Goal: Task Accomplishment & Management: Manage account settings

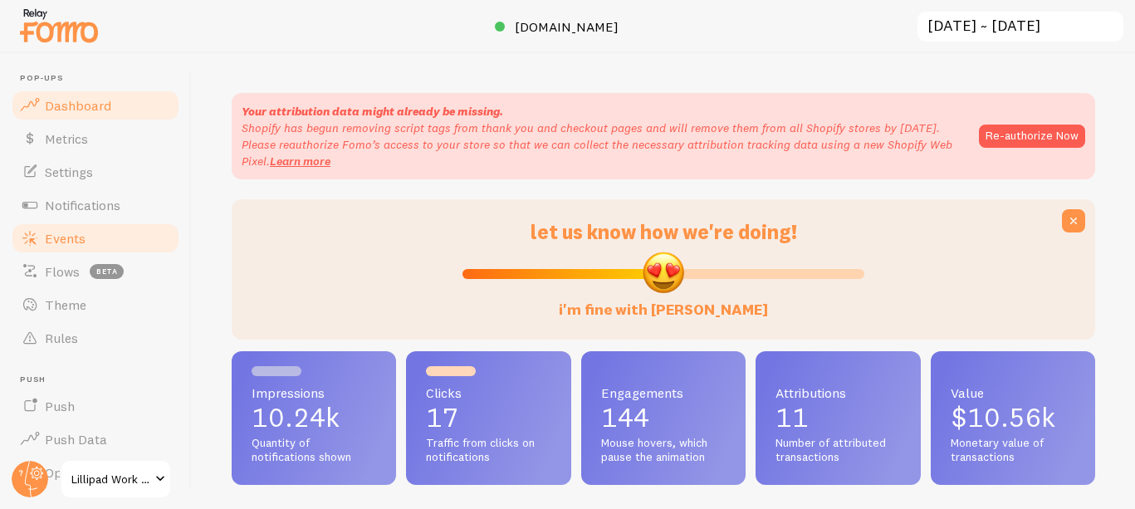
click at [113, 228] on link "Events" at bounding box center [95, 238] width 171 height 33
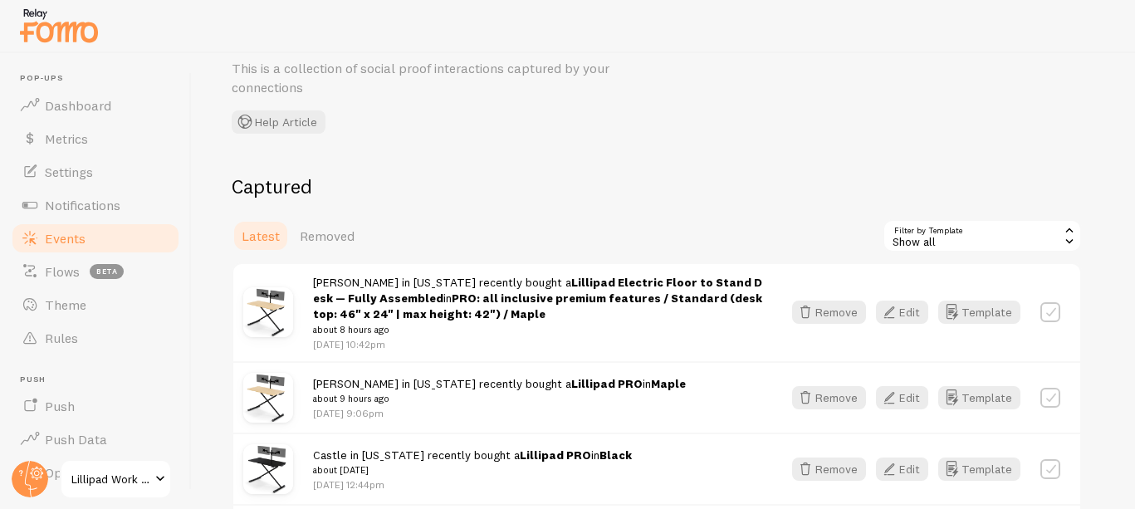
scroll to position [107, 0]
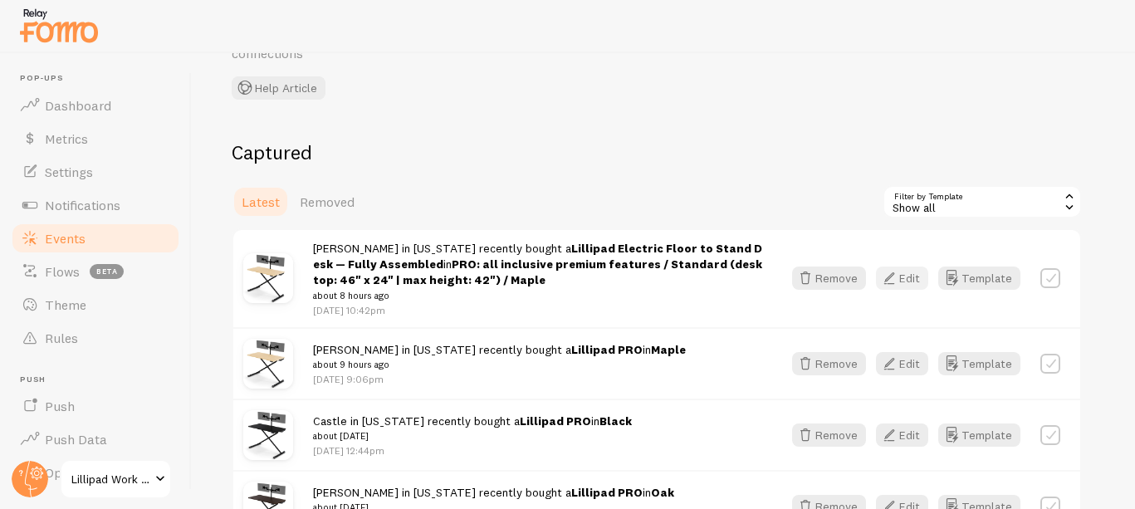
click at [904, 270] on button "Edit" at bounding box center [902, 278] width 52 height 23
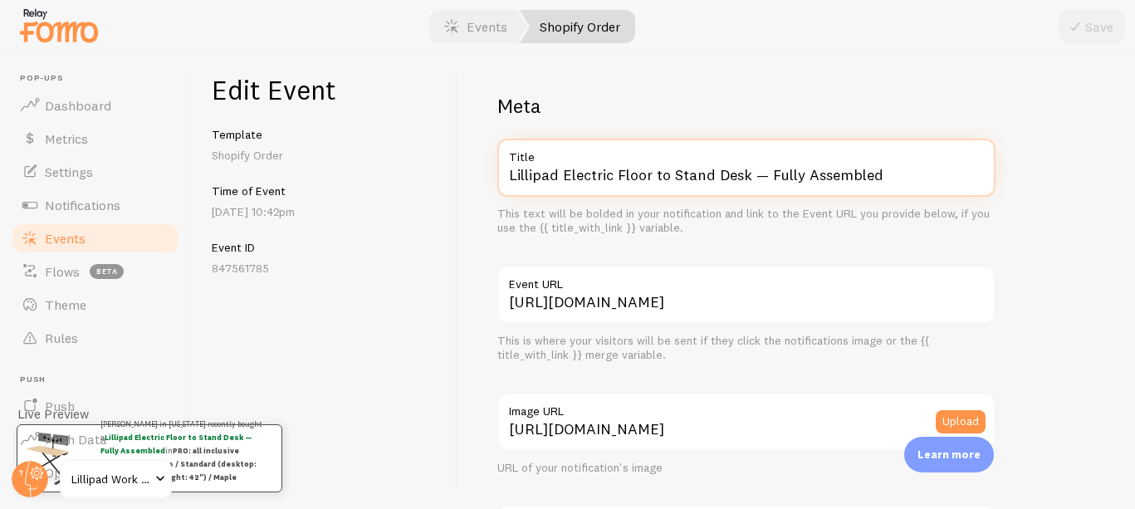
drag, startPoint x: 561, startPoint y: 172, endPoint x: 712, endPoint y: 259, distance: 174.5
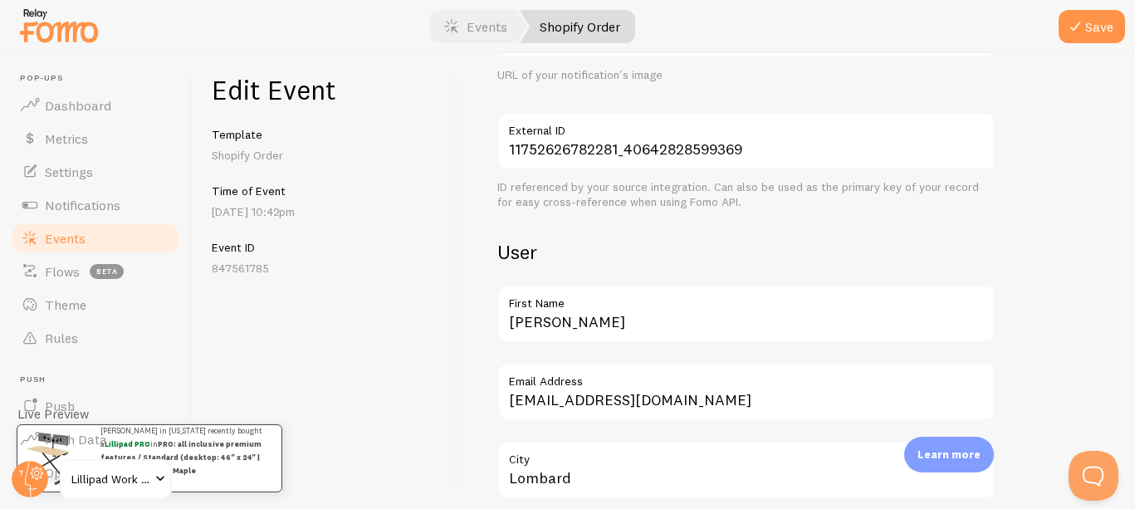
scroll to position [1104, 0]
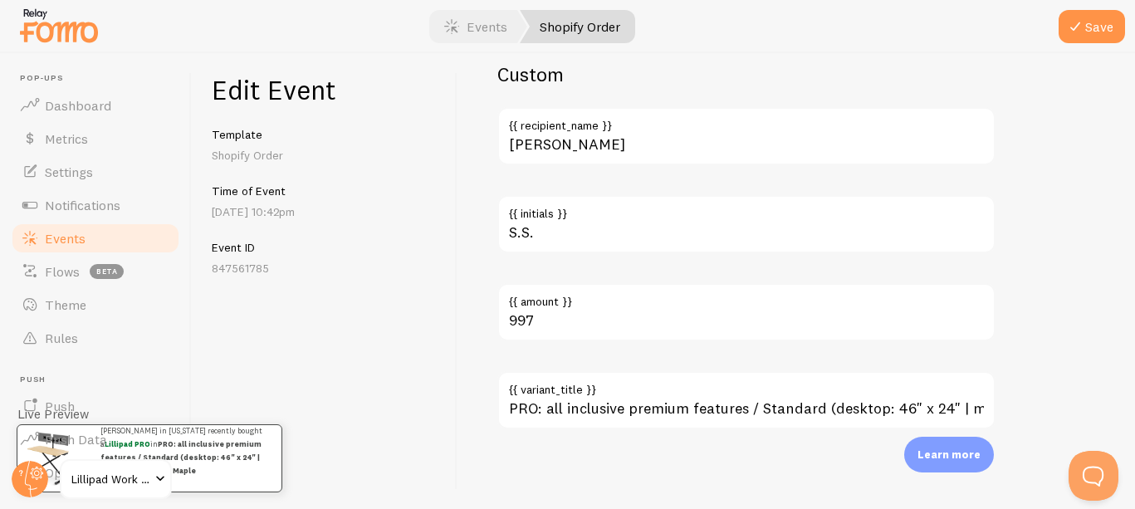
type input "Lillipad PRO"
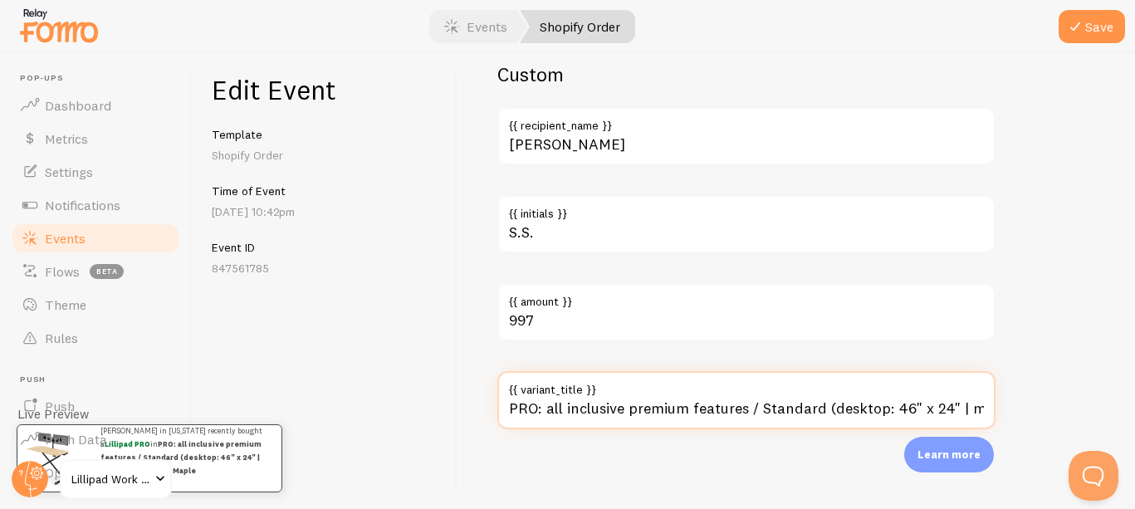
click at [678, 413] on input "PRO: all inclusive premium features / Standard (desktop: 46" x 24" | max height…" at bounding box center [746, 400] width 498 height 58
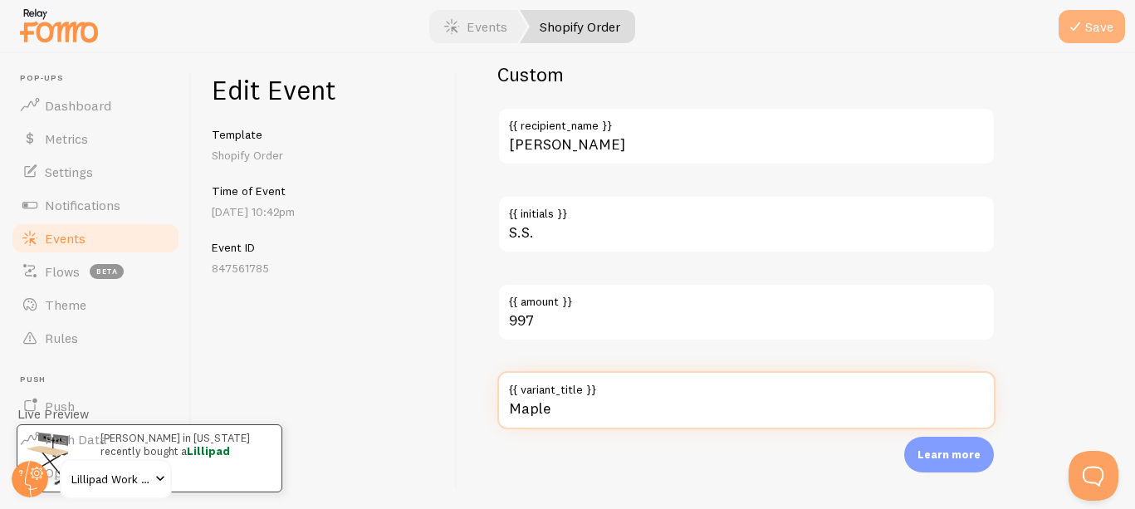
type input "Maple"
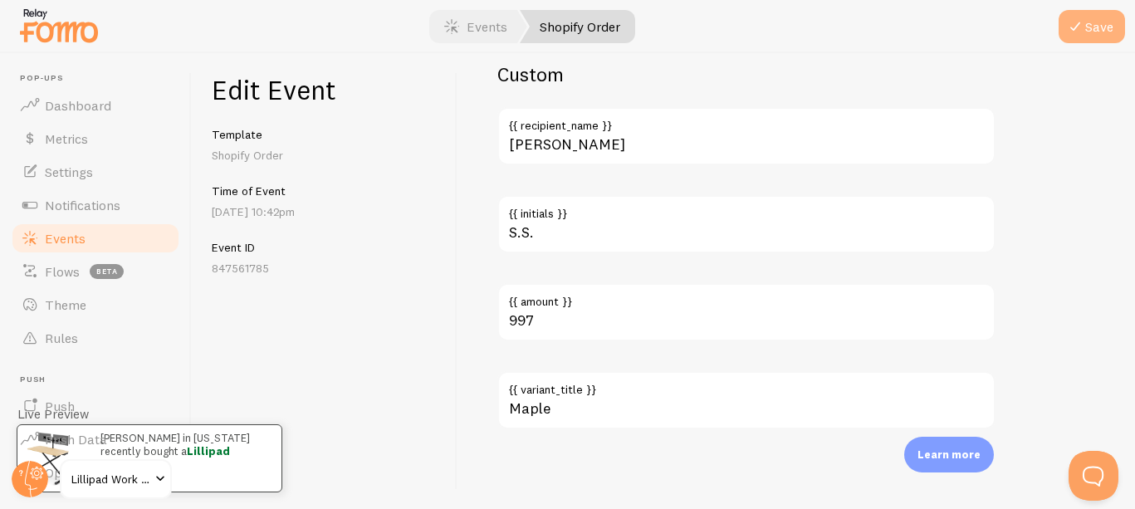
click at [1092, 22] on button "Save" at bounding box center [1092, 26] width 66 height 33
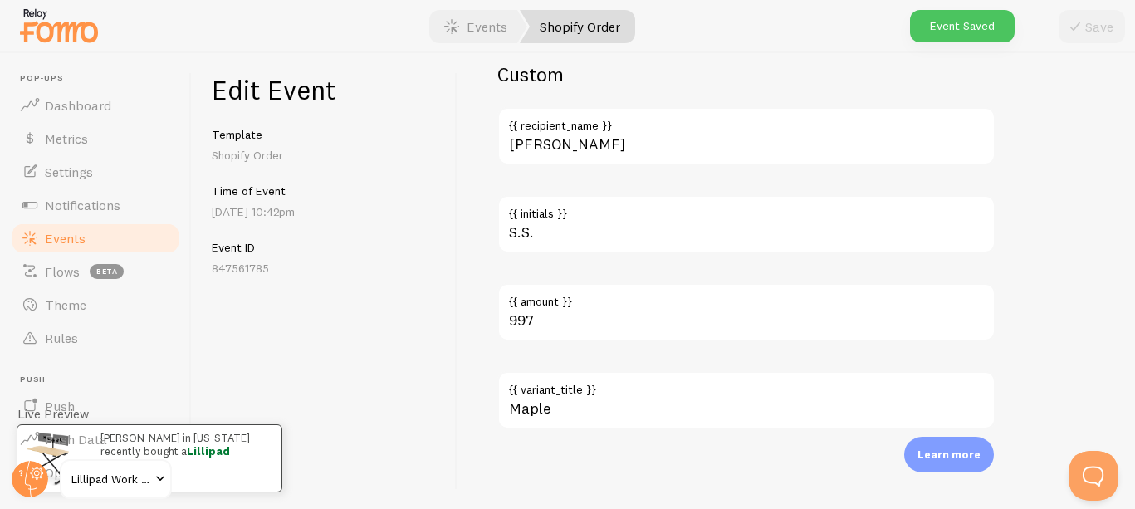
click at [59, 236] on span "Events" at bounding box center [65, 238] width 41 height 17
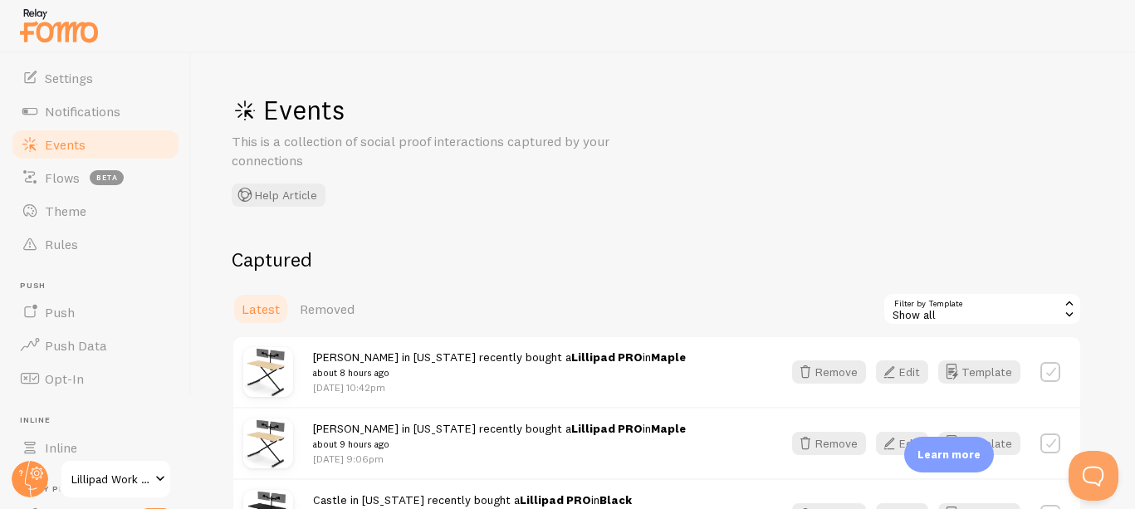
scroll to position [99, 0]
